Goal: Navigation & Orientation: Find specific page/section

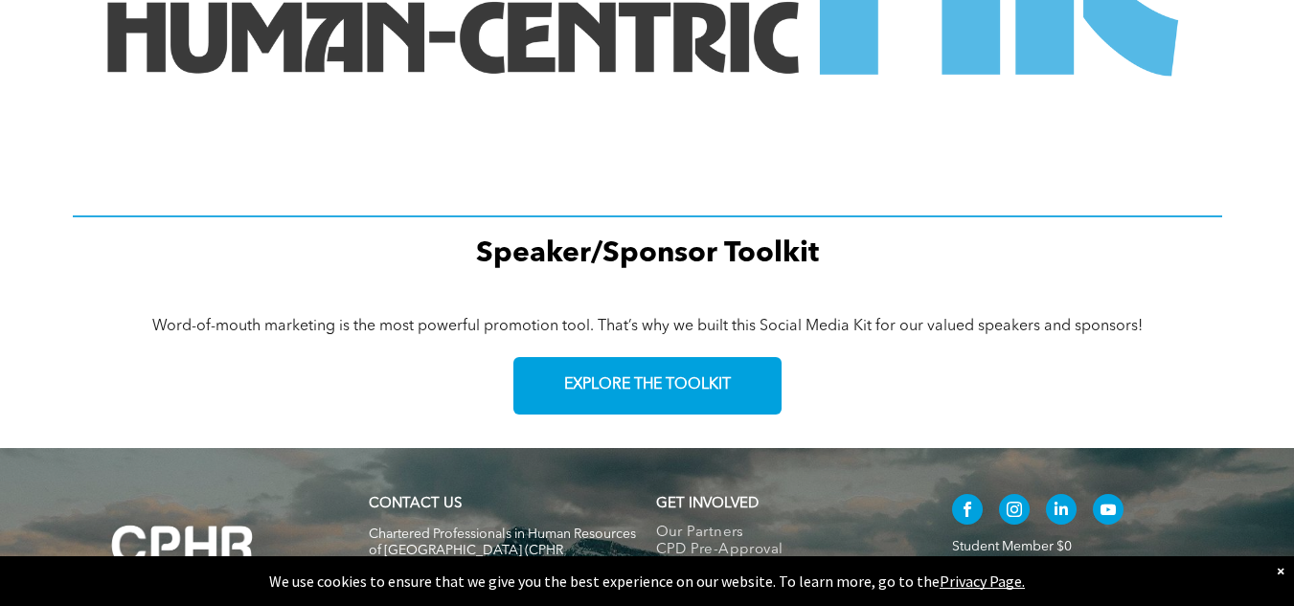
scroll to position [2931, 0]
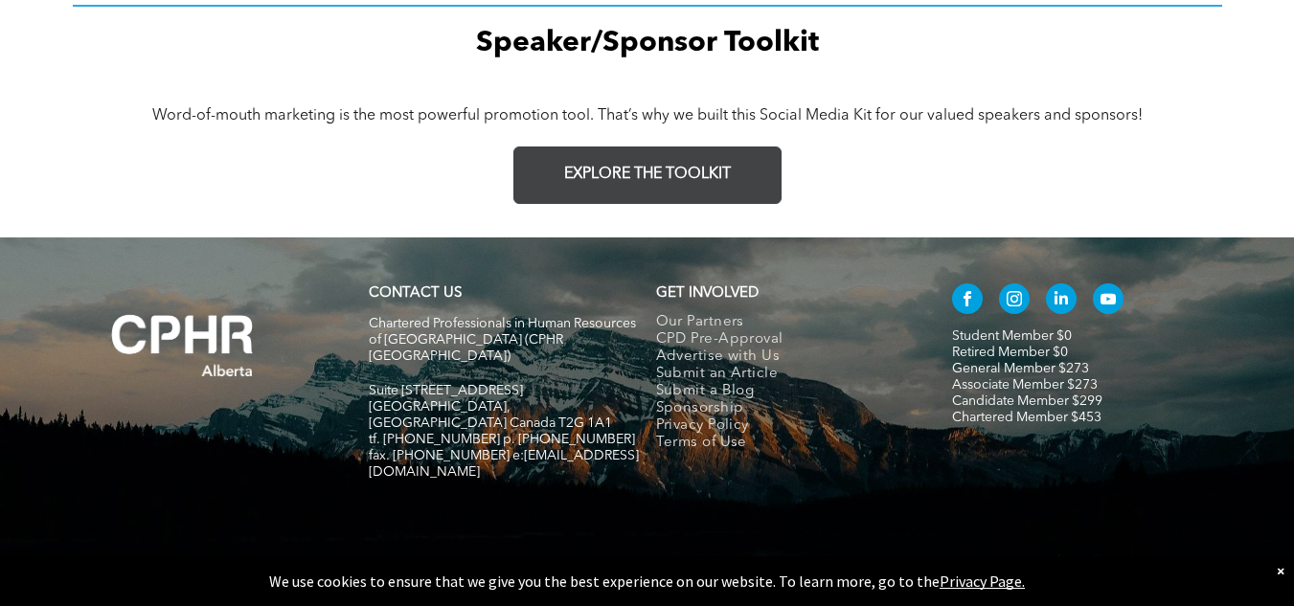
click at [628, 158] on link "EXPLORE THE TOOLKIT" at bounding box center [647, 175] width 268 height 57
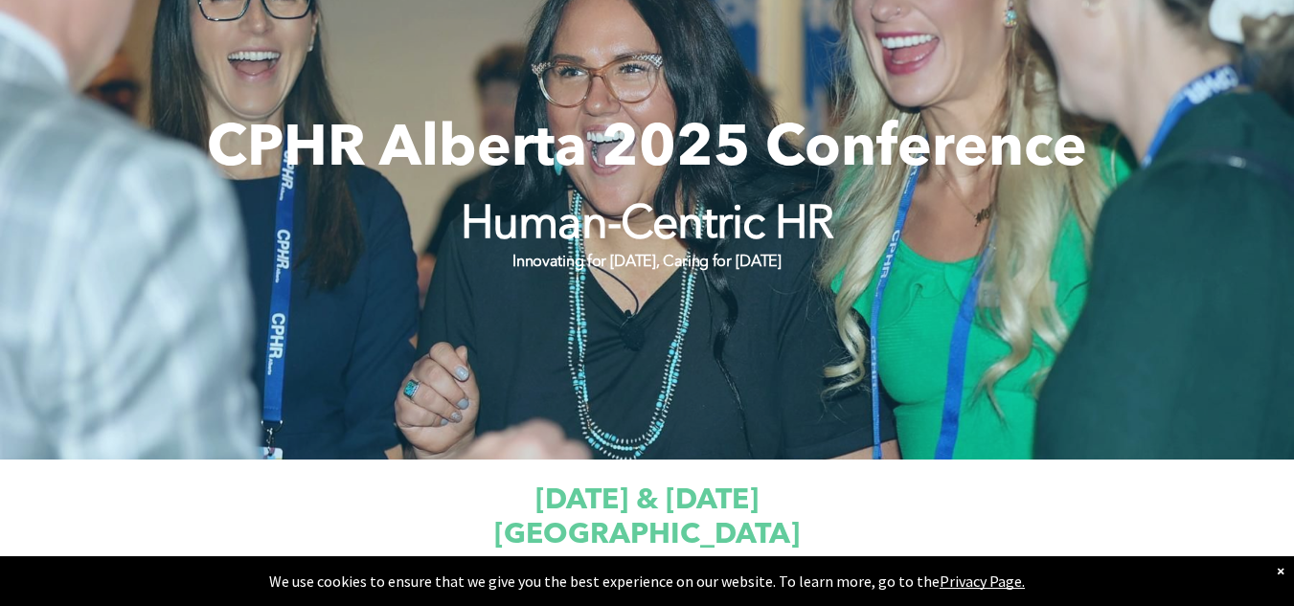
scroll to position [0, 0]
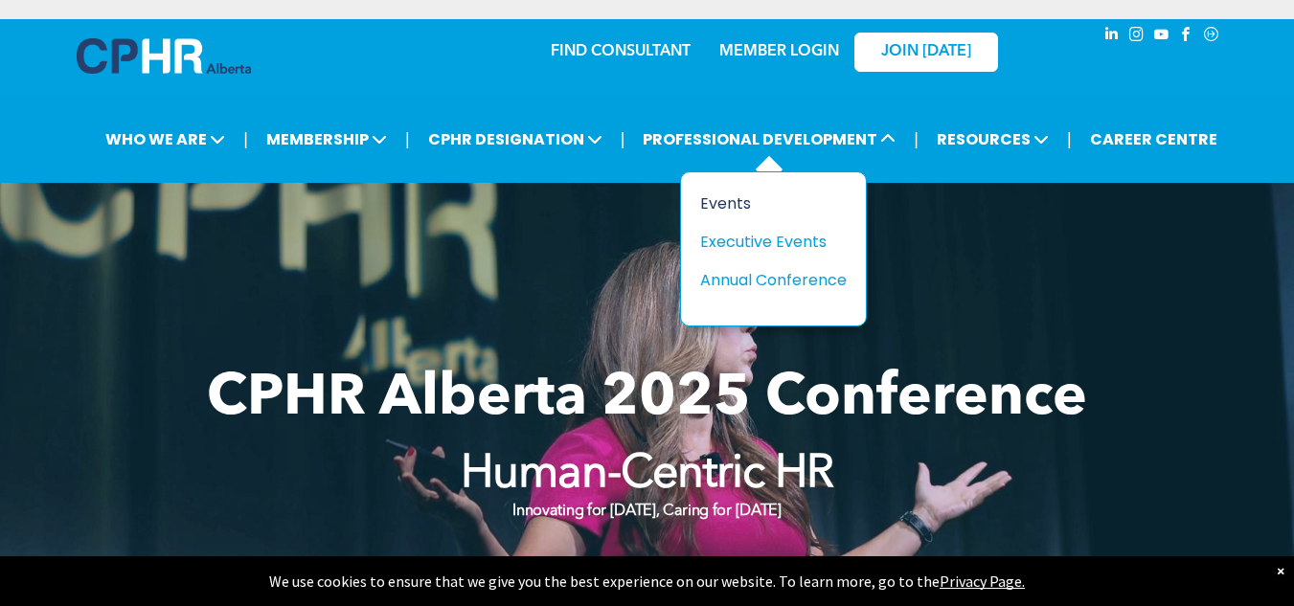
click at [742, 202] on div "Events" at bounding box center [766, 204] width 132 height 24
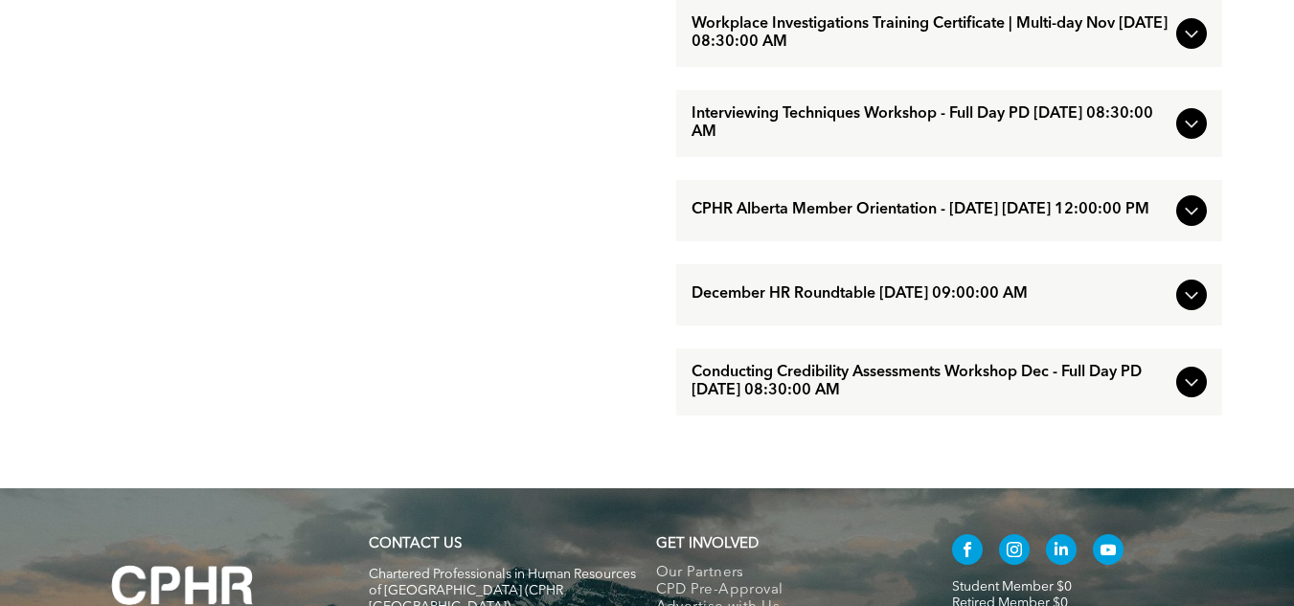
scroll to position [2030, 0]
